Goal: Find specific page/section: Find specific page/section

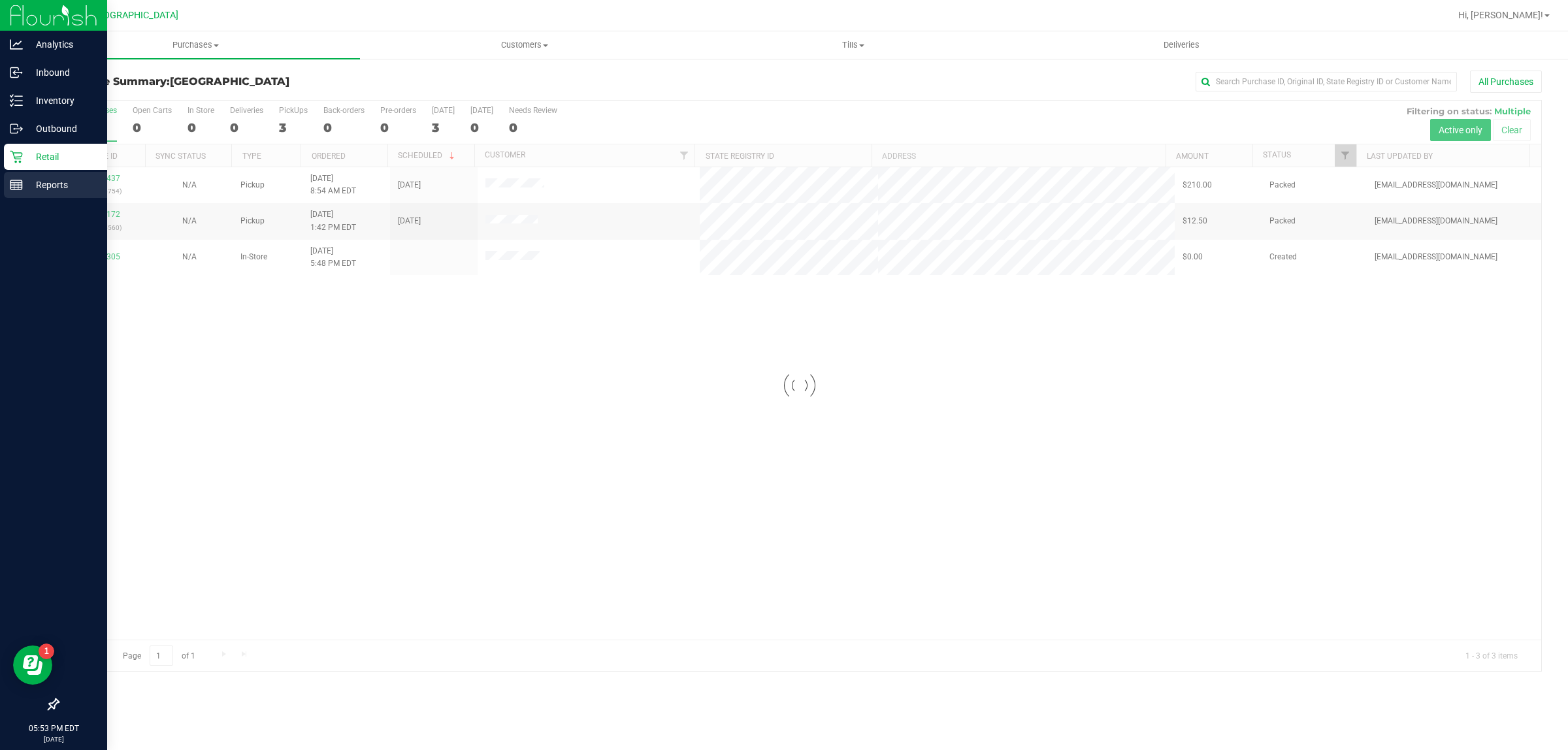
click at [28, 174] on div "Reports" at bounding box center [55, 184] width 103 height 26
click at [28, 193] on div "Reports" at bounding box center [55, 184] width 103 height 26
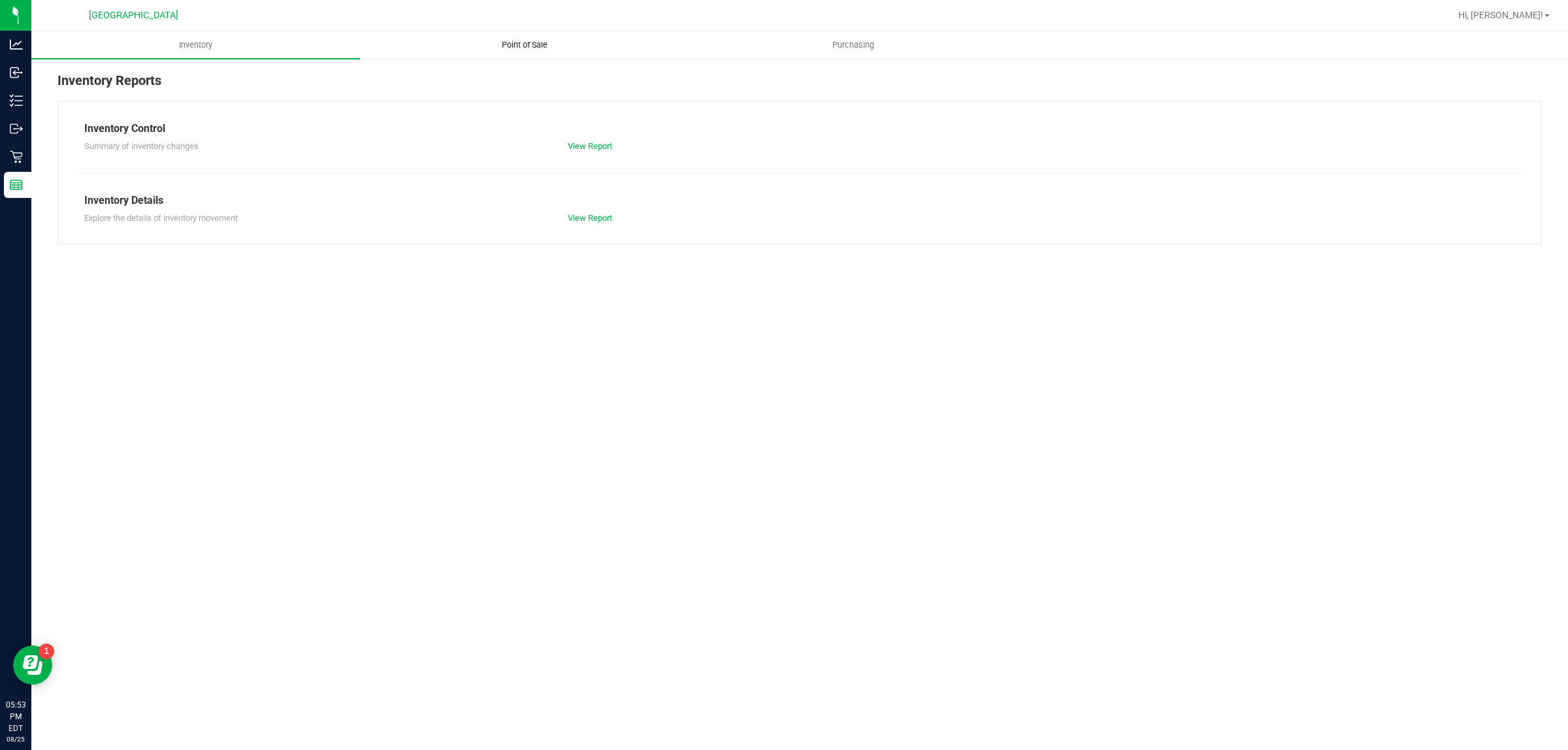
click at [541, 44] on span "Point of Sale" at bounding box center [524, 44] width 81 height 11
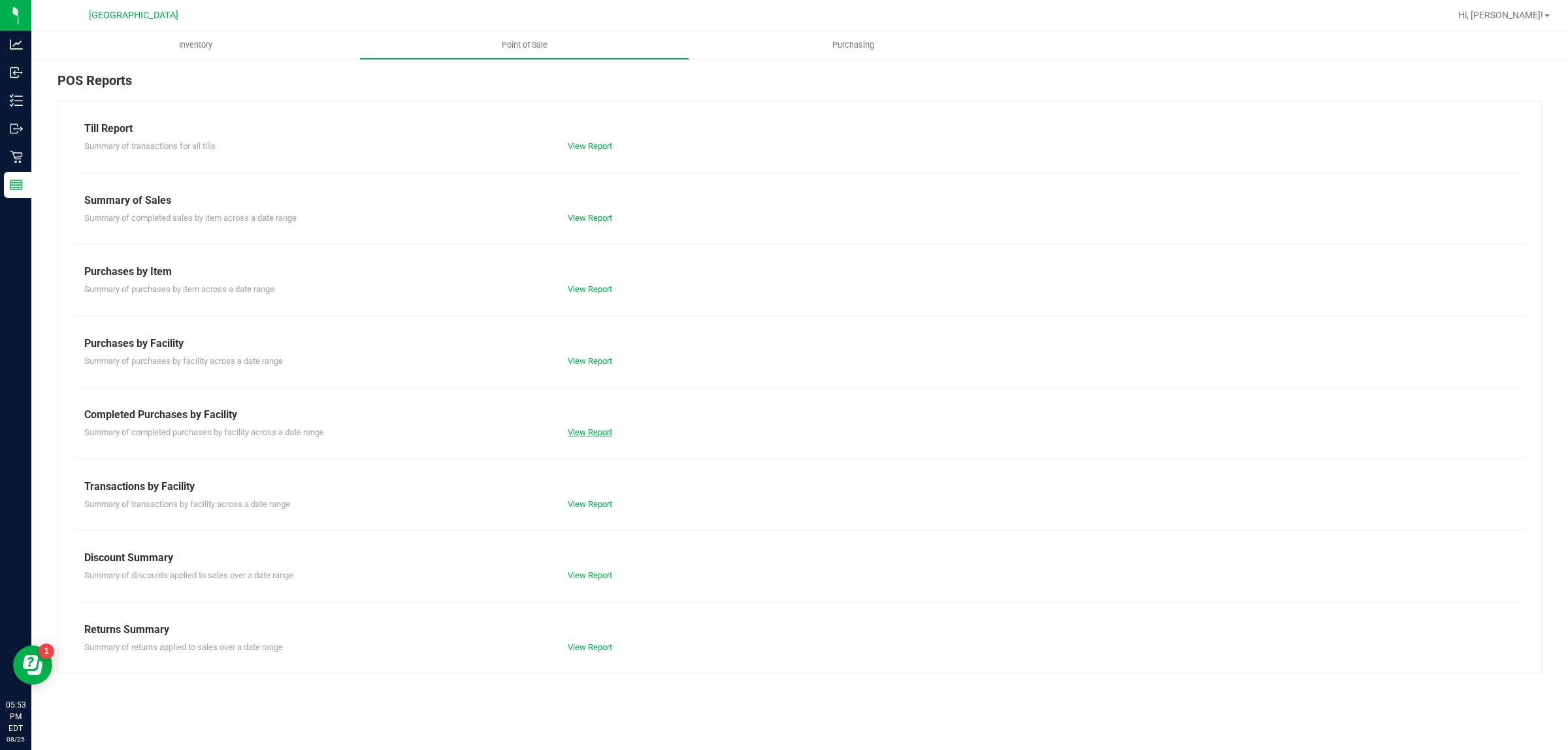
click at [588, 432] on link "View Report" at bounding box center [590, 432] width 44 height 10
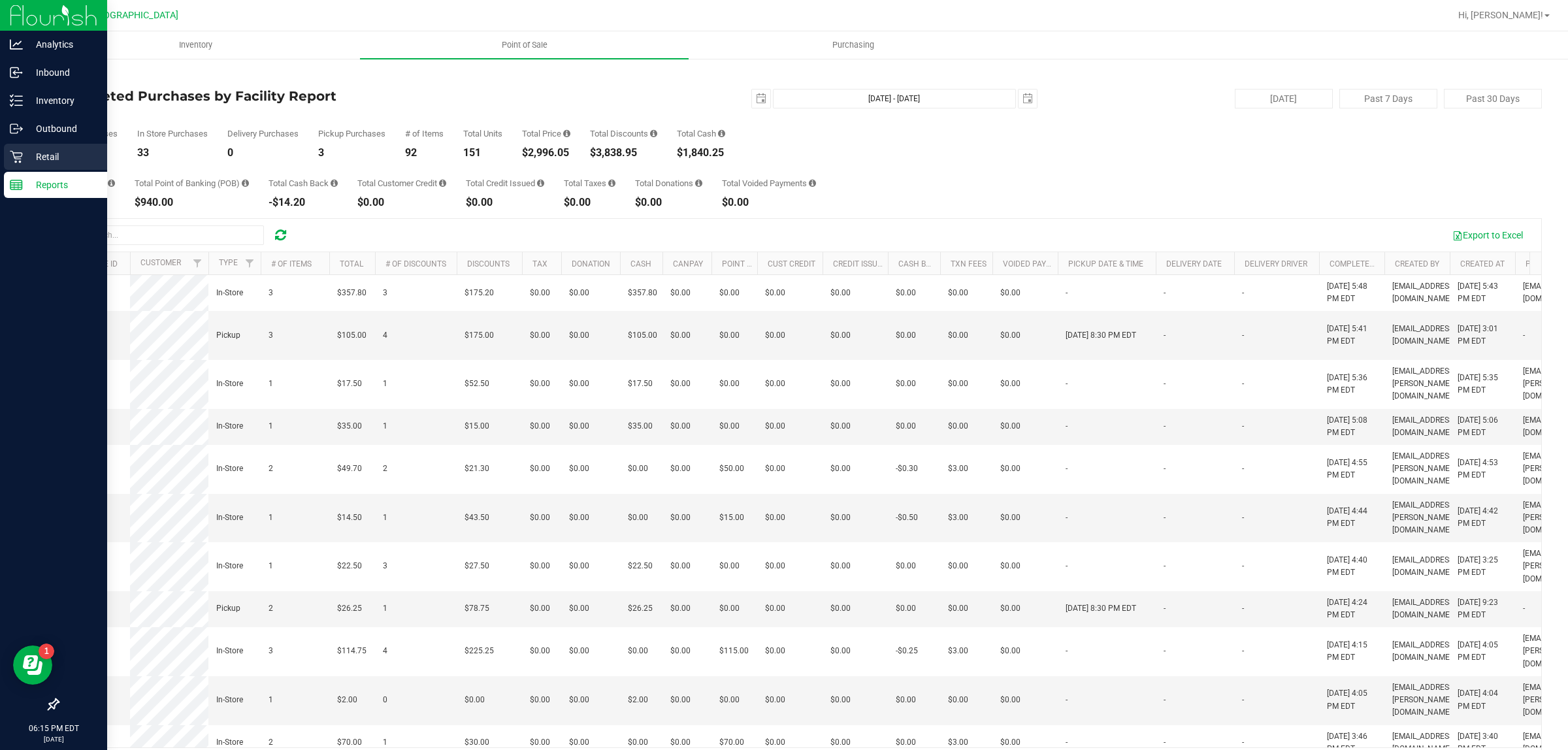
click at [18, 147] on div "Retail" at bounding box center [55, 157] width 103 height 26
